Goal: Use online tool/utility: Utilize a website feature to perform a specific function

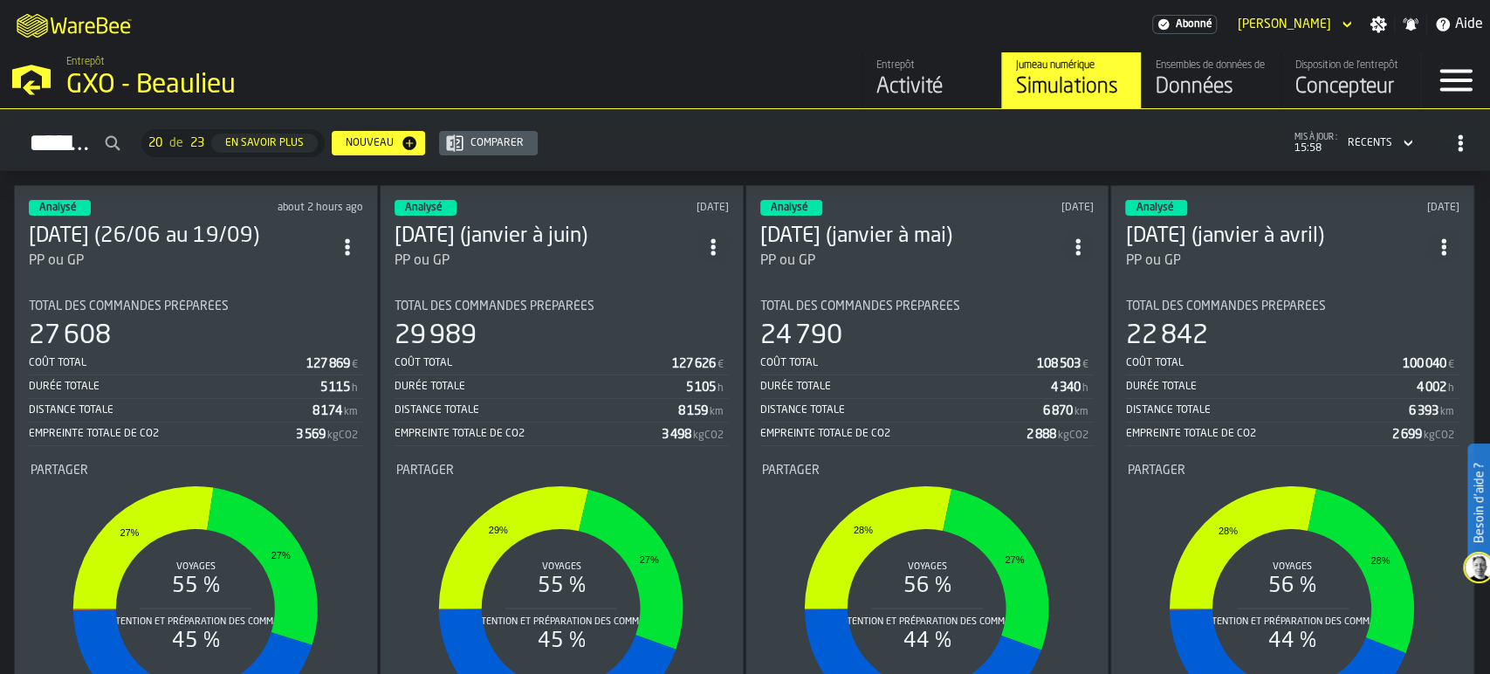
click at [126, 345] on div "27 608" at bounding box center [196, 335] width 334 height 31
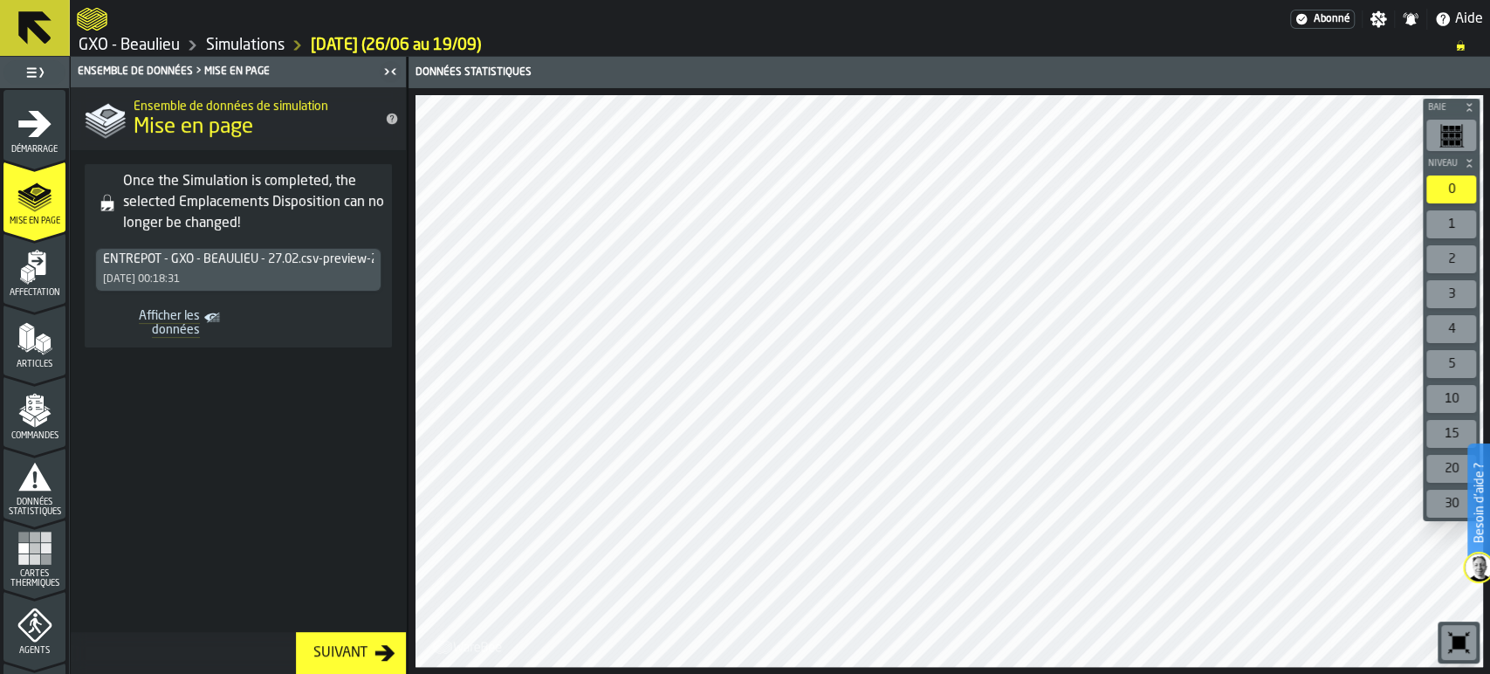
click at [35, 267] on icon "menu Affectation" at bounding box center [36, 263] width 17 height 23
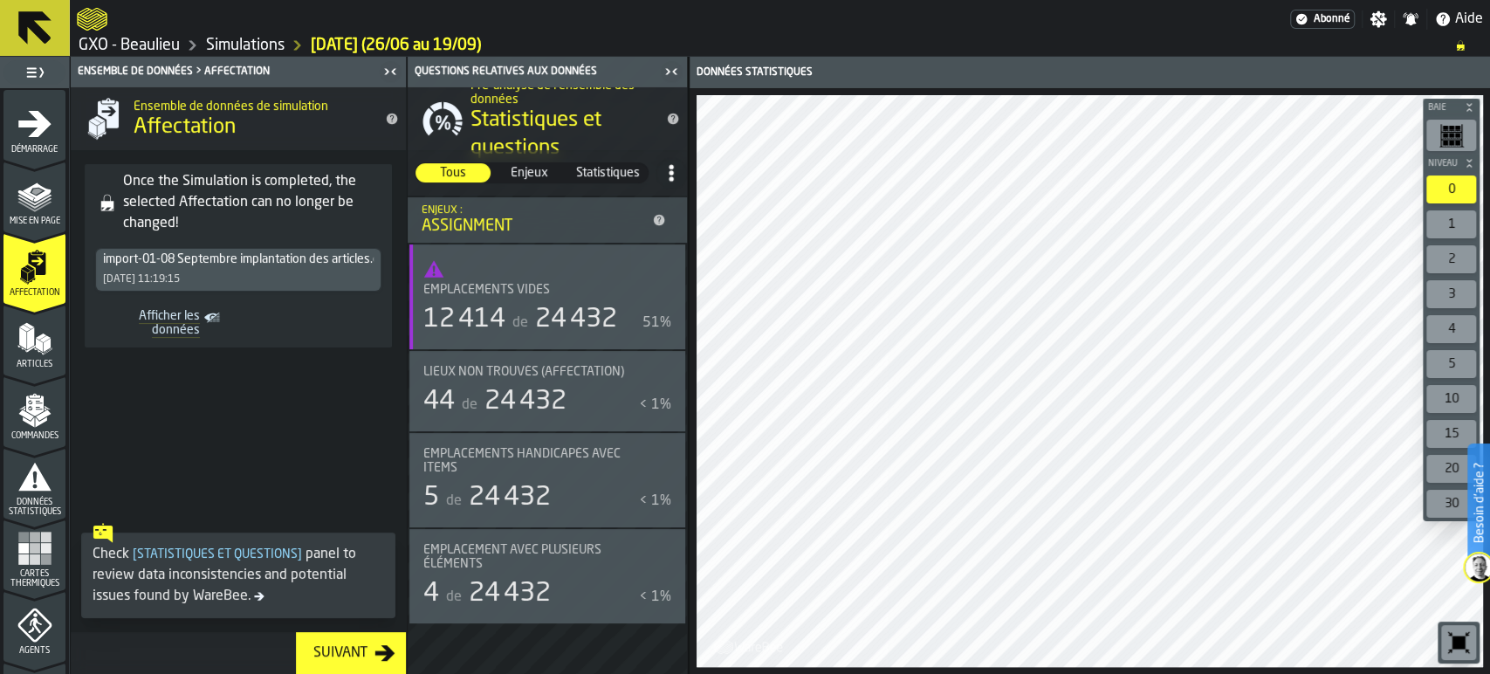
click at [43, 545] on rect "menu Cartes thermiques" at bounding box center [45, 548] width 10 height 10
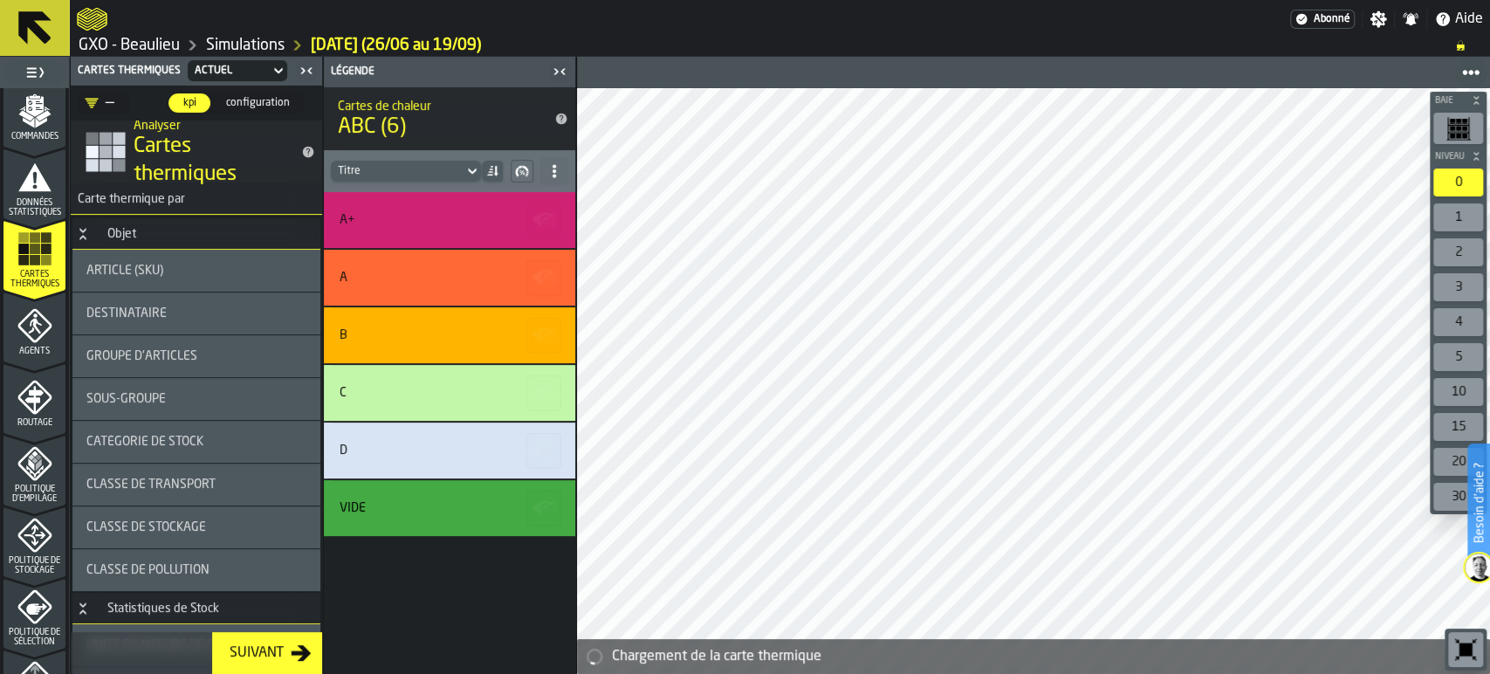
scroll to position [484, 0]
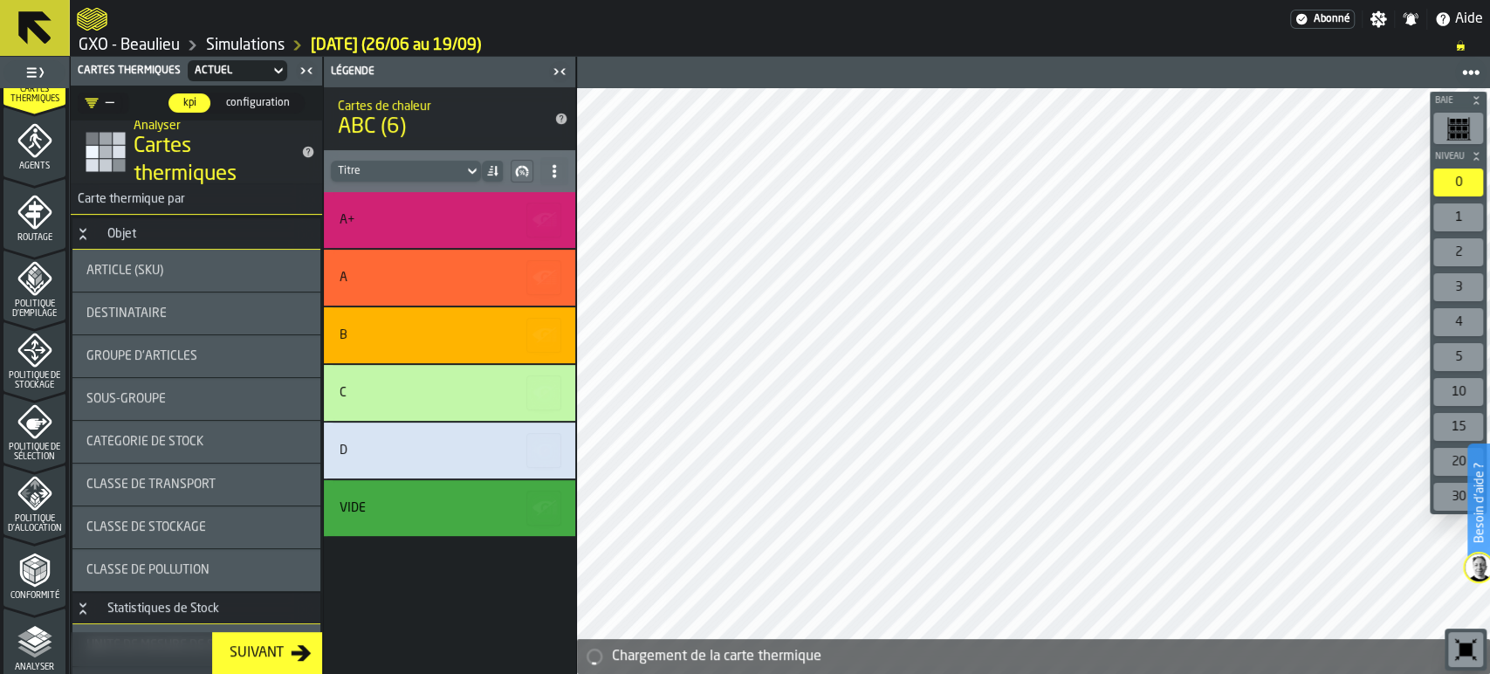
click at [51, 365] on div "Politique de stockage" at bounding box center [34, 362] width 62 height 58
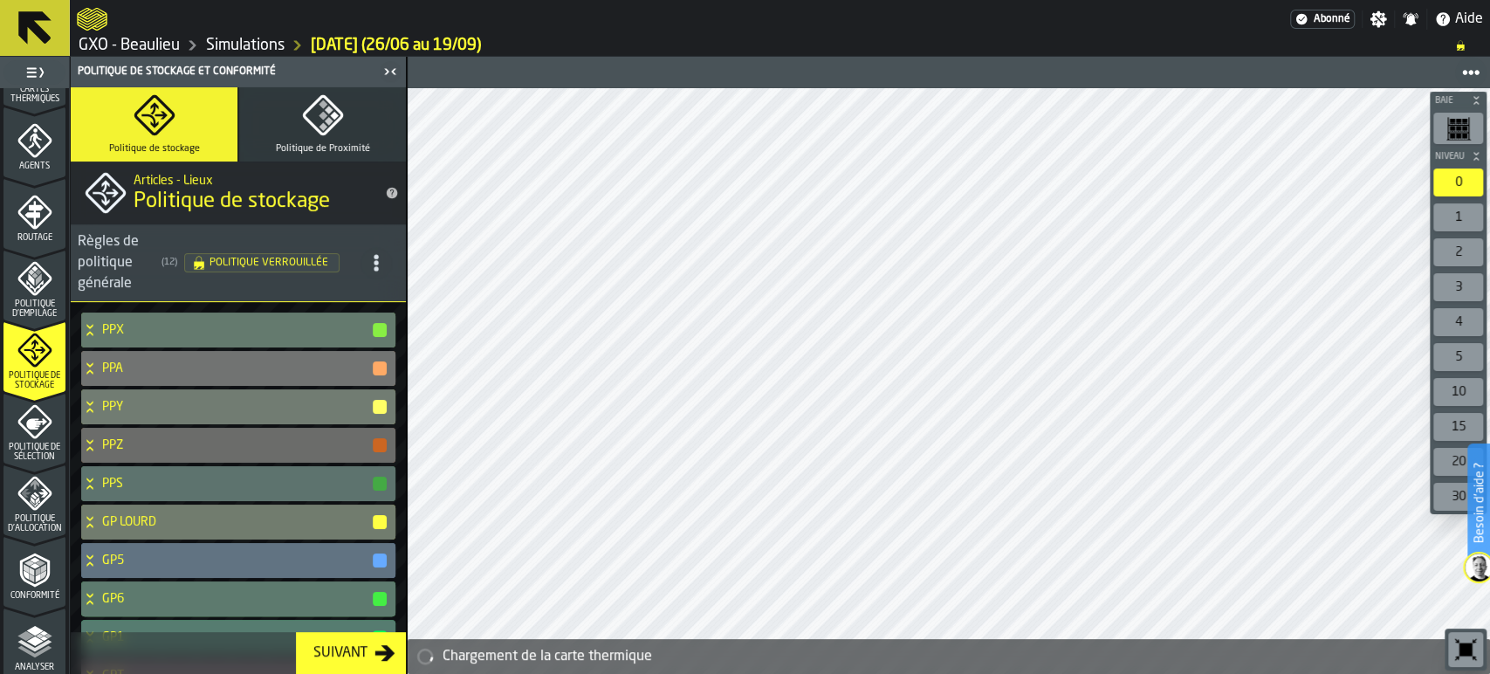
click at [31, 433] on icon "menu Politique de sélection" at bounding box center [34, 421] width 35 height 35
click at [20, 490] on icon "menu Politique d'Allocation" at bounding box center [34, 493] width 35 height 35
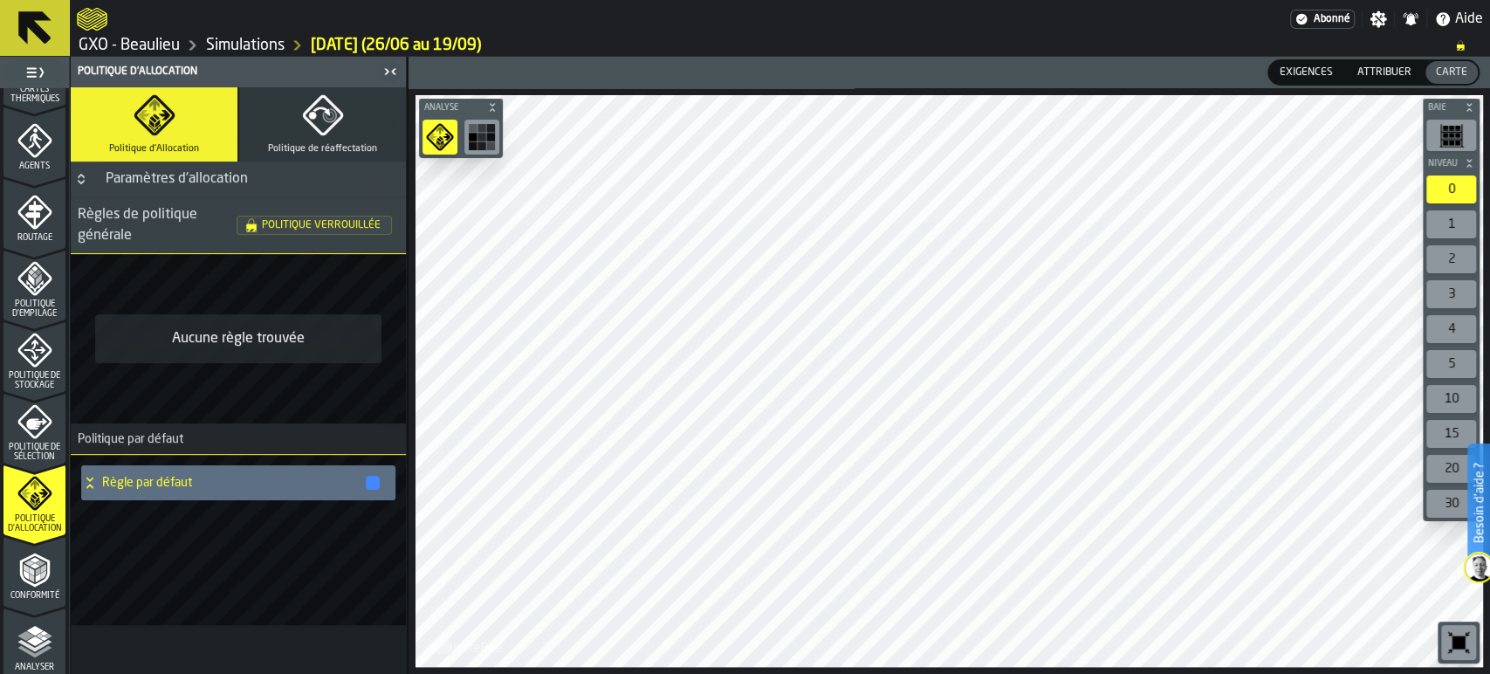
click at [17, 581] on icon "menu Conformité" at bounding box center [34, 570] width 35 height 35
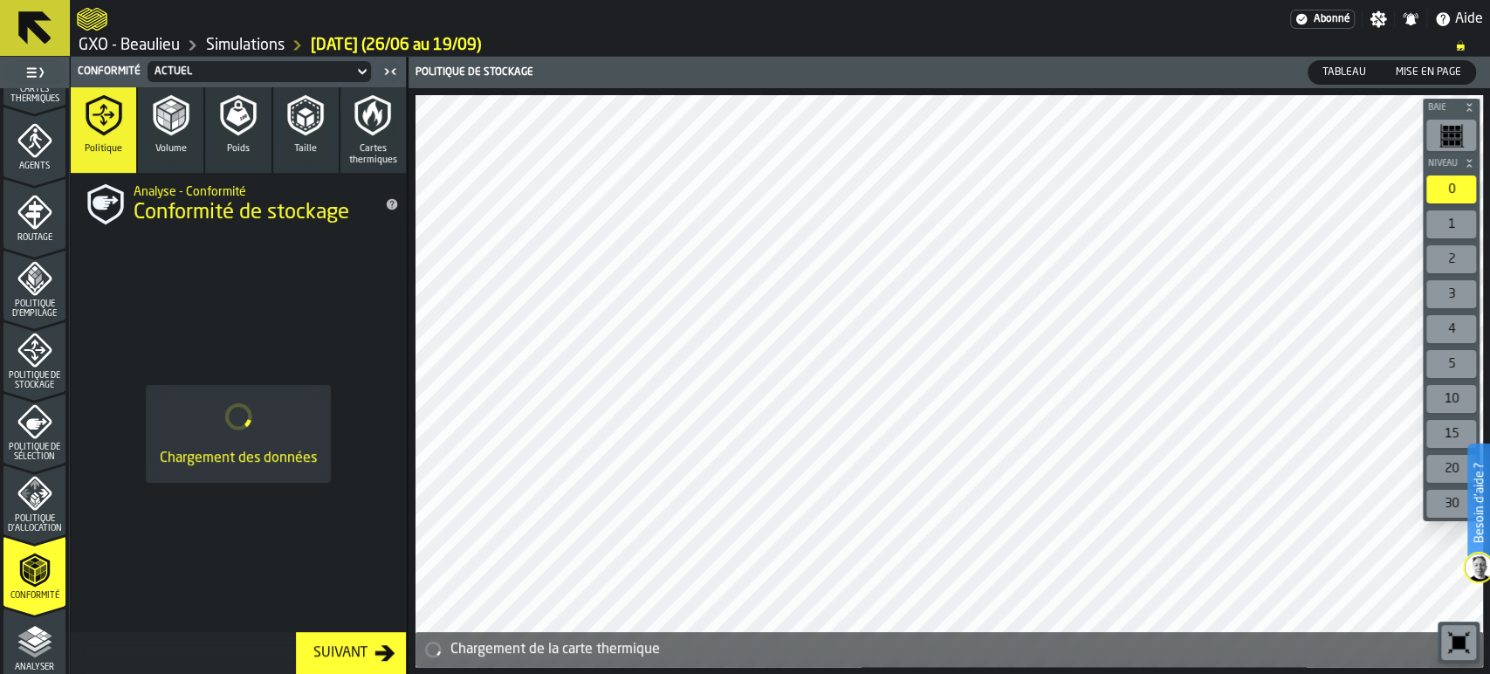
scroll to position [598, 0]
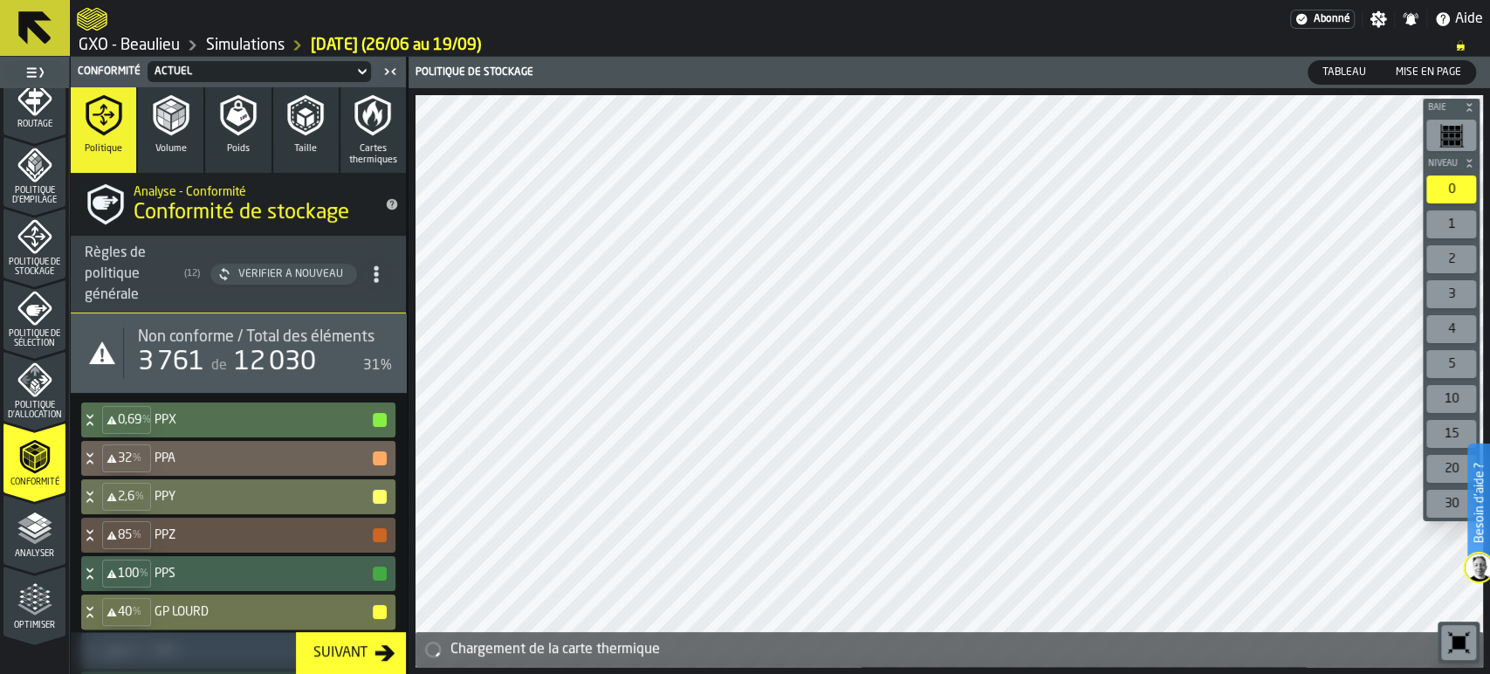
click at [33, 535] on polyline "menu Analyser" at bounding box center [34, 532] width 34 height 12
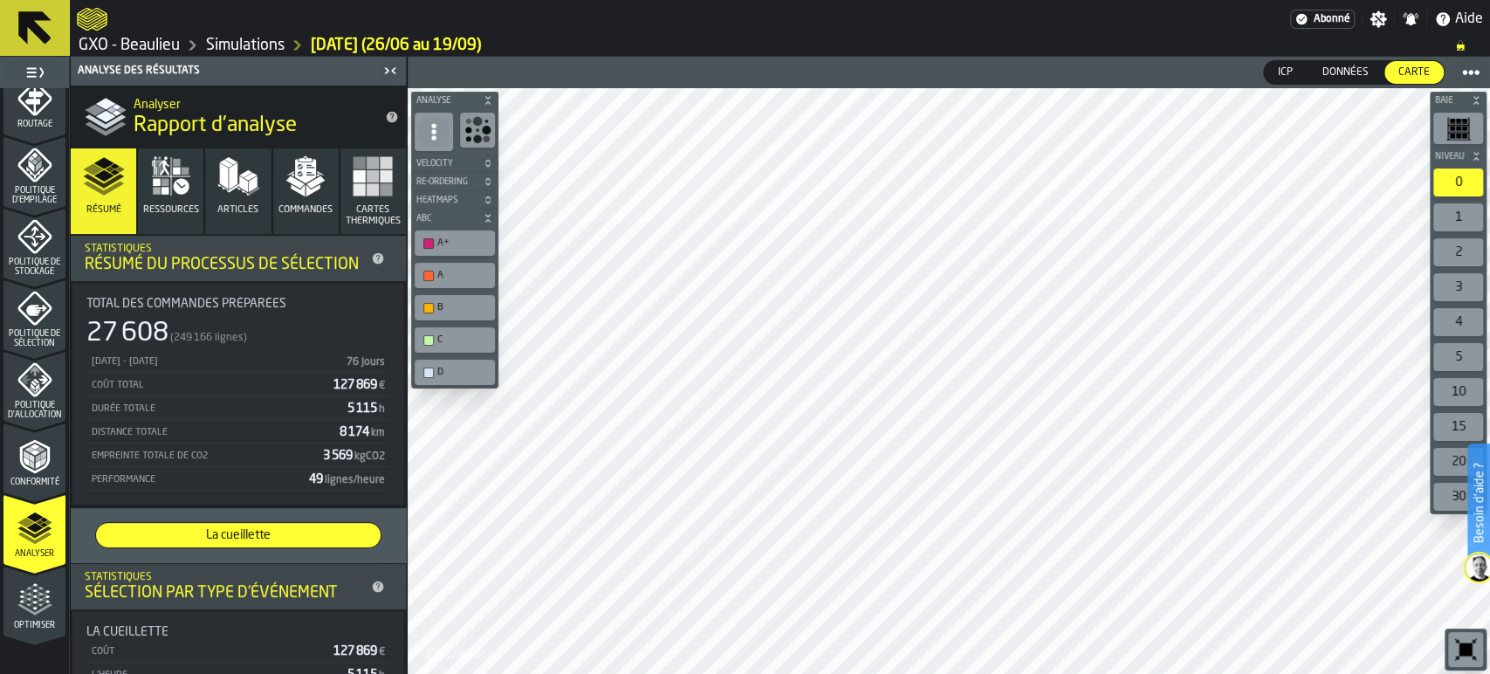
click at [1357, 75] on span "Données" at bounding box center [1346, 73] width 60 height 16
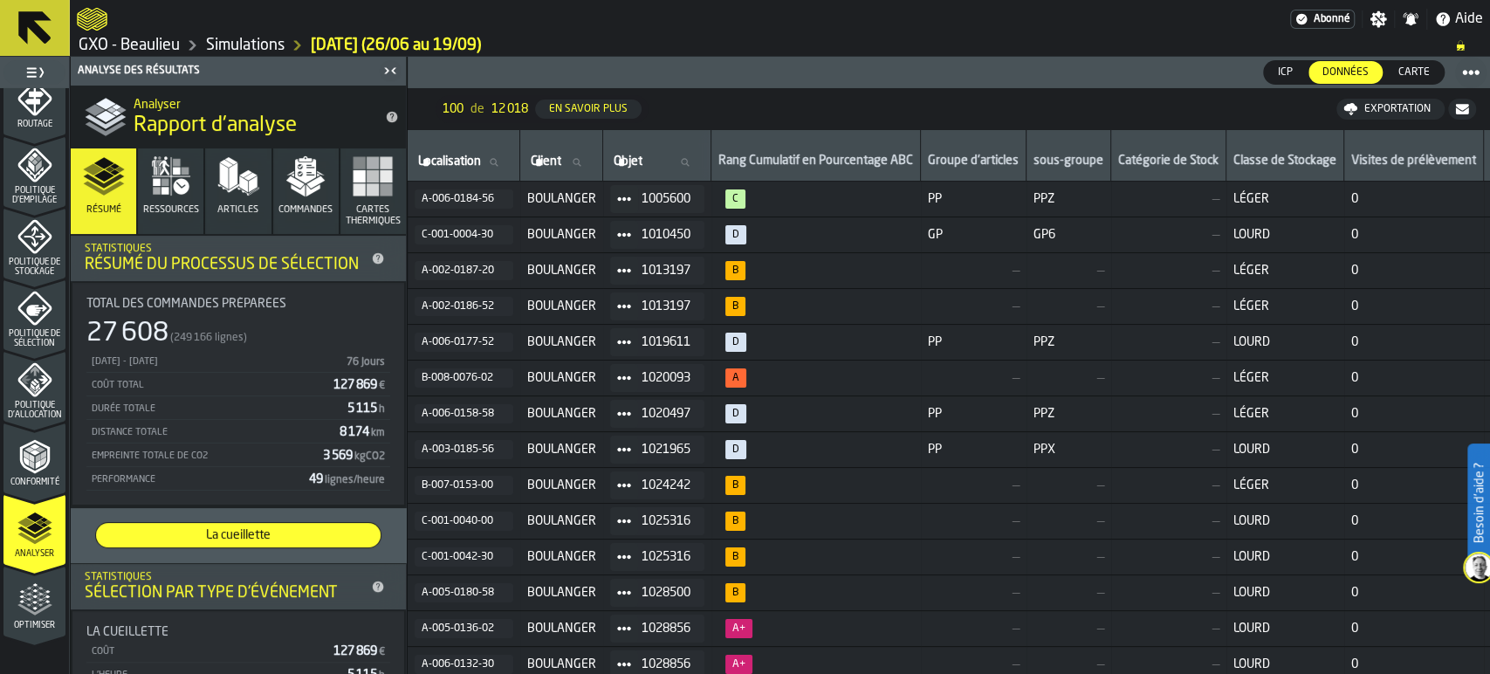
click at [1387, 105] on div "Exportation" at bounding box center [1397, 109] width 80 height 12
